Goal: Check status

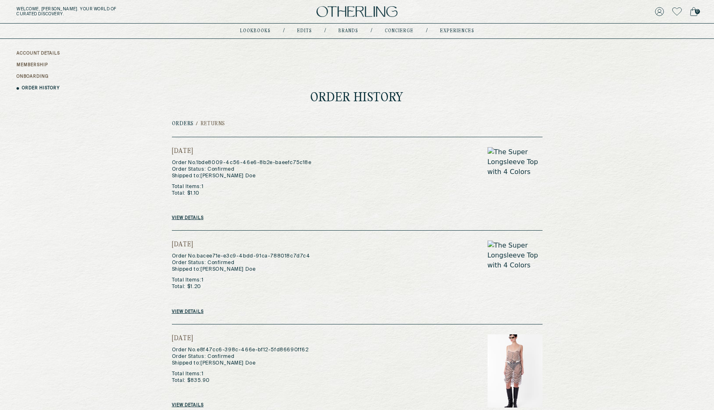
click at [194, 215] on div "[DATE] Order No. 1bde8009-4c56-46e6-8b2e-baeefc75c18e Order Status: Confirmed S…" at bounding box center [242, 184] width 140 height 74
click at [191, 216] on link "View details" at bounding box center [188, 217] width 32 height 5
drag, startPoint x: 197, startPoint y: 161, endPoint x: 305, endPoint y: 161, distance: 108.2
click at [305, 161] on h2 "Order No. 1bde8009-4c56-46e6-8b2e-baeefc75c18e Order Status: Confirmed Shipped …" at bounding box center [242, 169] width 140 height 20
copy h2 "1bde8009-4c56-46e6-8b2e-baeefc75c18e"
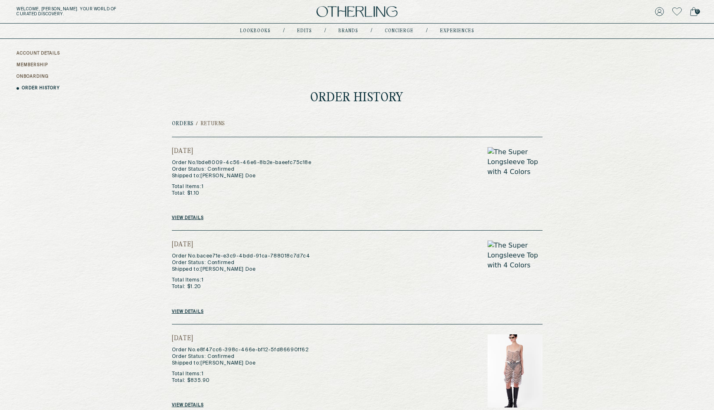
click at [219, 178] on h2 "Order No. 1bde8009-4c56-46e6-8b2e-baeefc75c18e Order Status: Confirmed Shipped …" at bounding box center [242, 169] width 140 height 20
drag, startPoint x: 197, startPoint y: 163, endPoint x: 305, endPoint y: 161, distance: 107.8
click at [305, 161] on h2 "Order No. 1bde8009-4c56-46e6-8b2e-baeefc75c18e Order Status: Confirmed Shipped …" at bounding box center [242, 169] width 140 height 20
copy h2 "1bde8009-4c56-46e6-8b2e-baeefc75c18e"
click at [199, 216] on link "View details" at bounding box center [188, 217] width 32 height 5
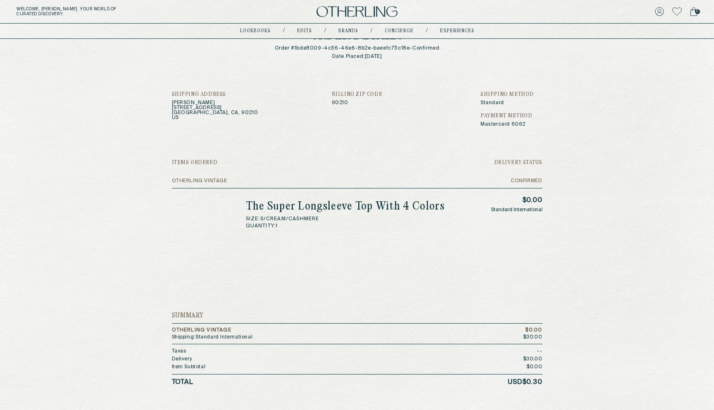
scroll to position [65, 0]
